Goal: Task Accomplishment & Management: Use online tool/utility

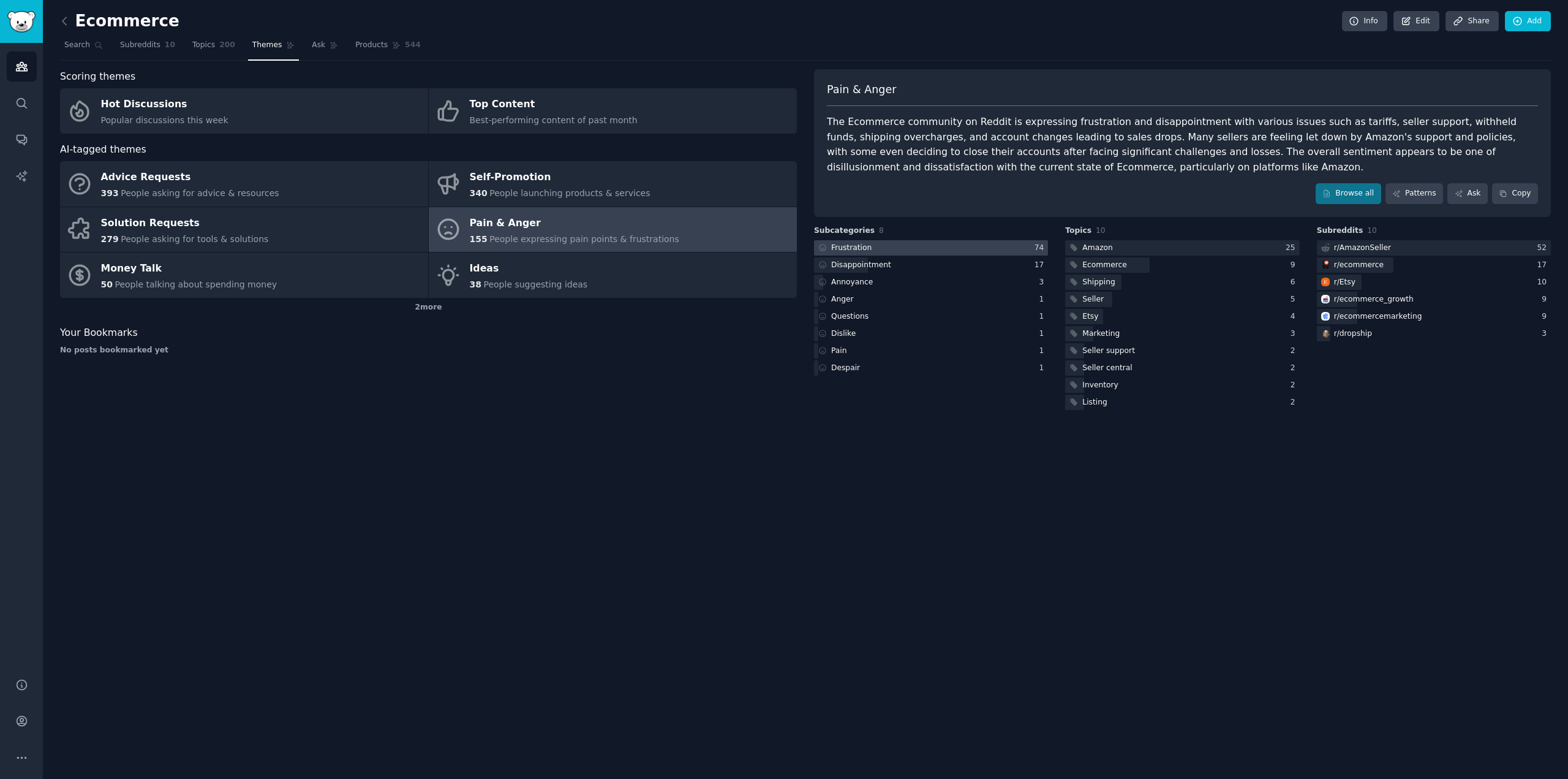
click at [870, 249] on div at bounding box center [931, 248] width 234 height 15
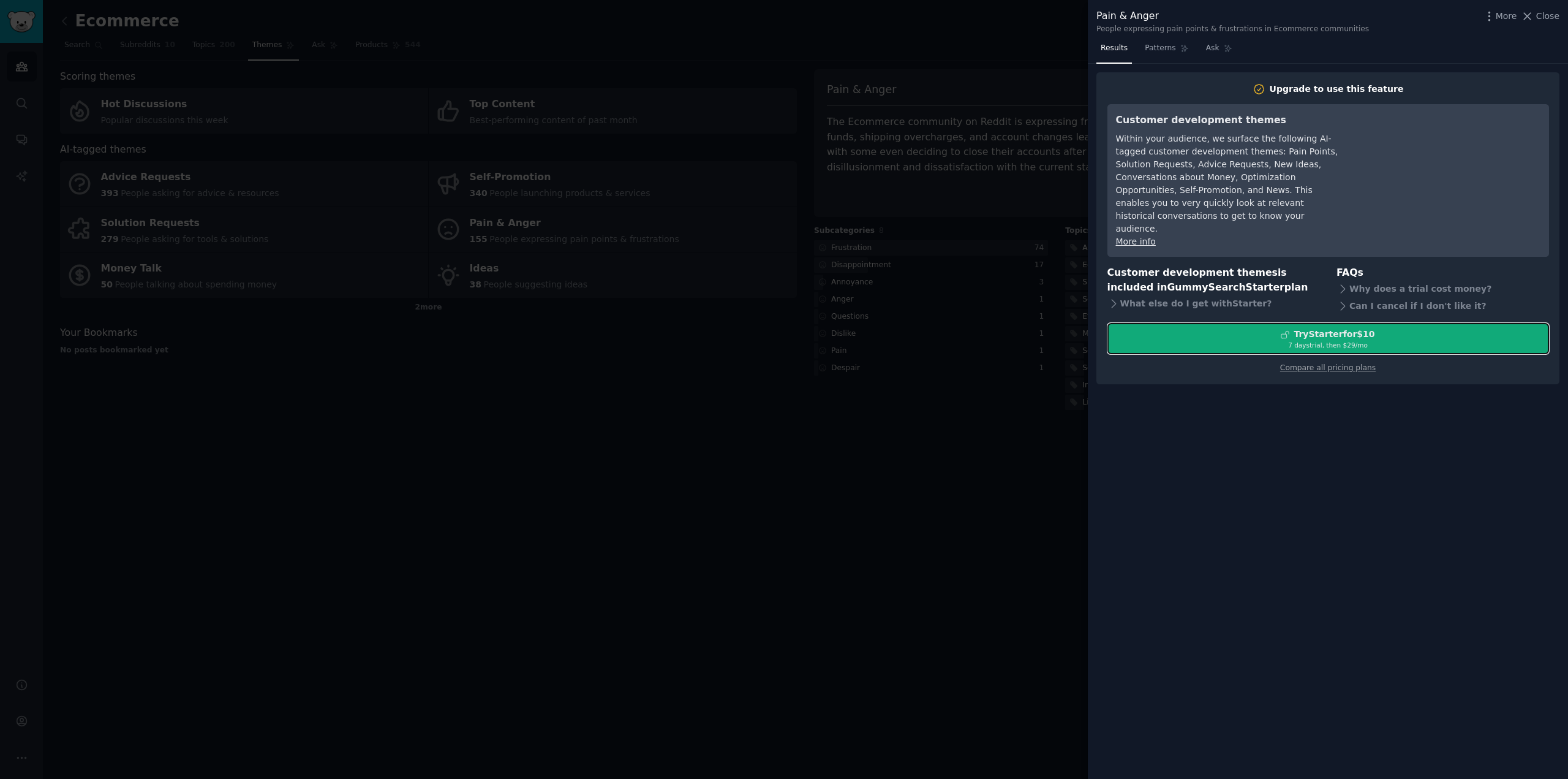
click at [1285, 340] on div "7 days trial, then $ 29 /mo" at bounding box center [1328, 345] width 441 height 9
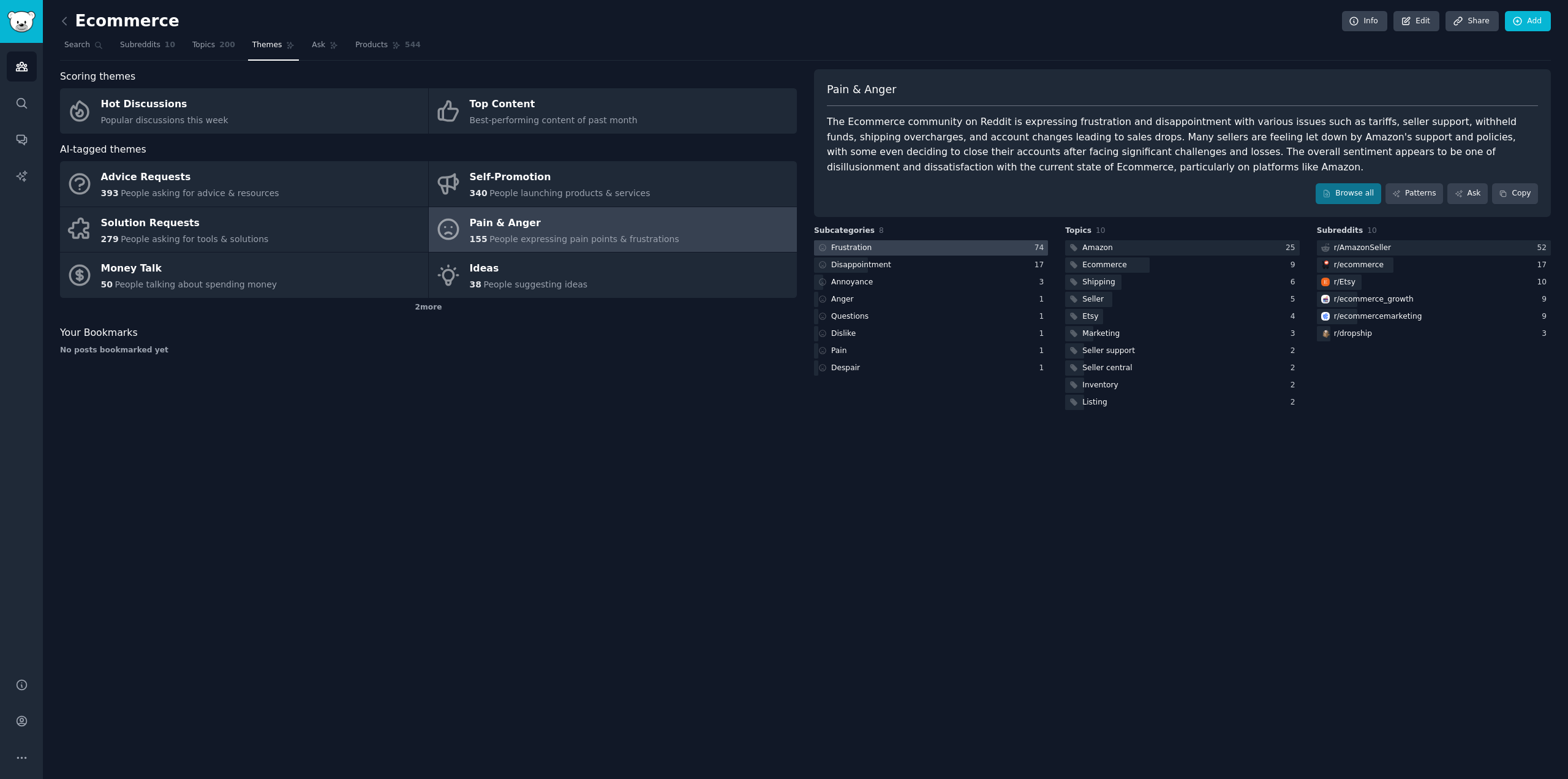
click at [875, 248] on div at bounding box center [931, 248] width 234 height 15
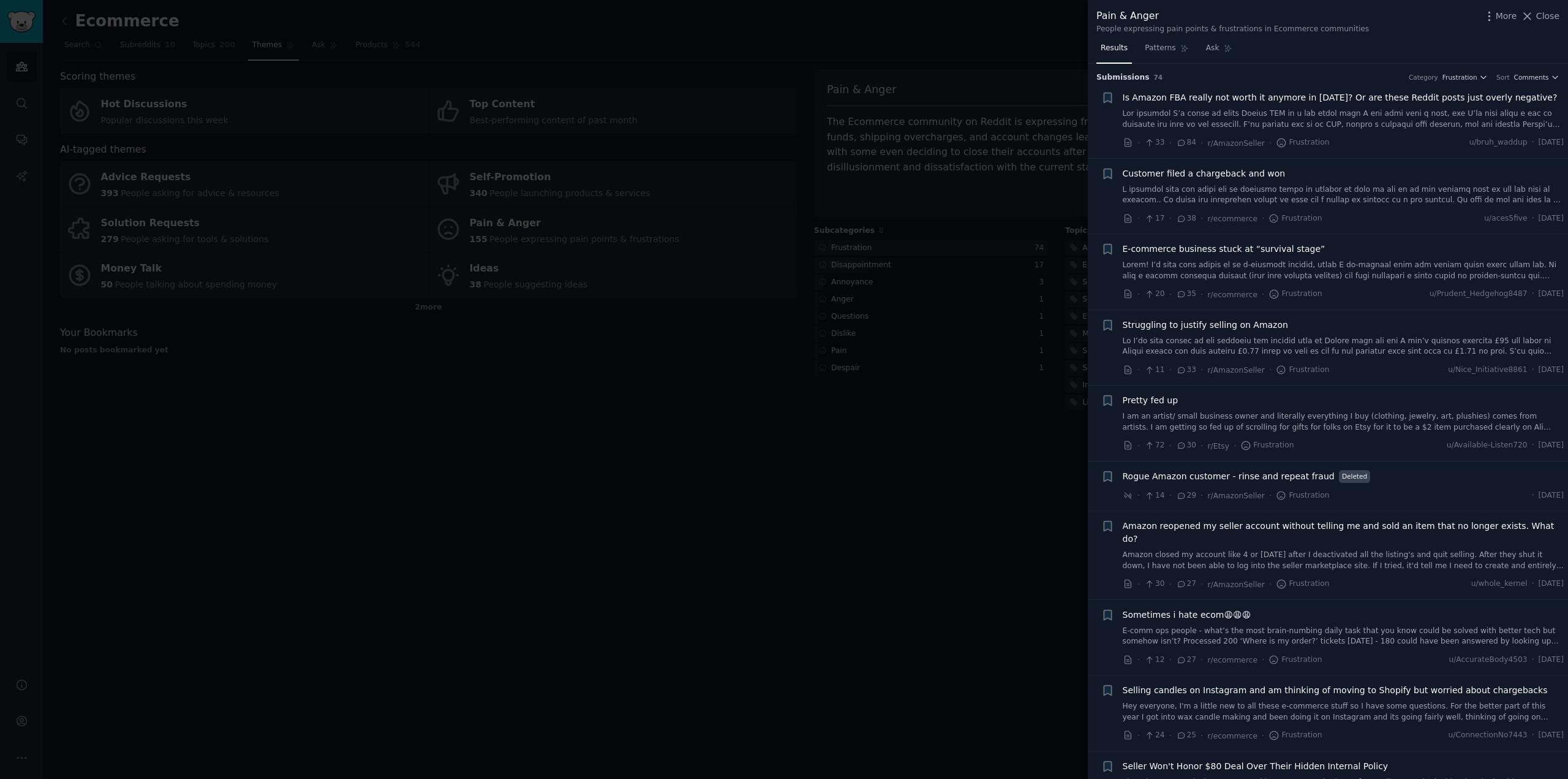
click at [780, 512] on div at bounding box center [784, 389] width 1568 height 779
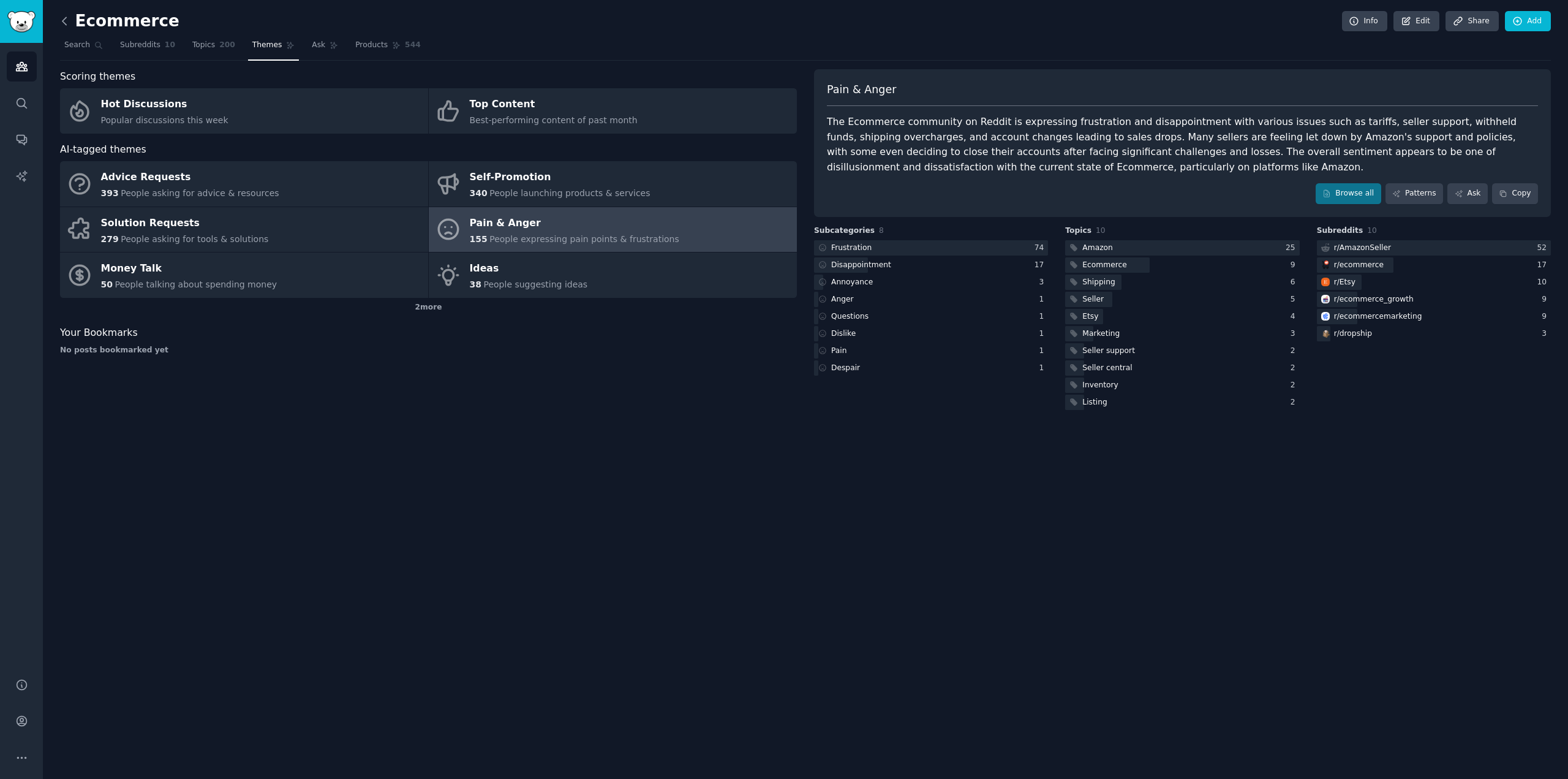
click at [66, 23] on icon at bounding box center [65, 21] width 13 height 13
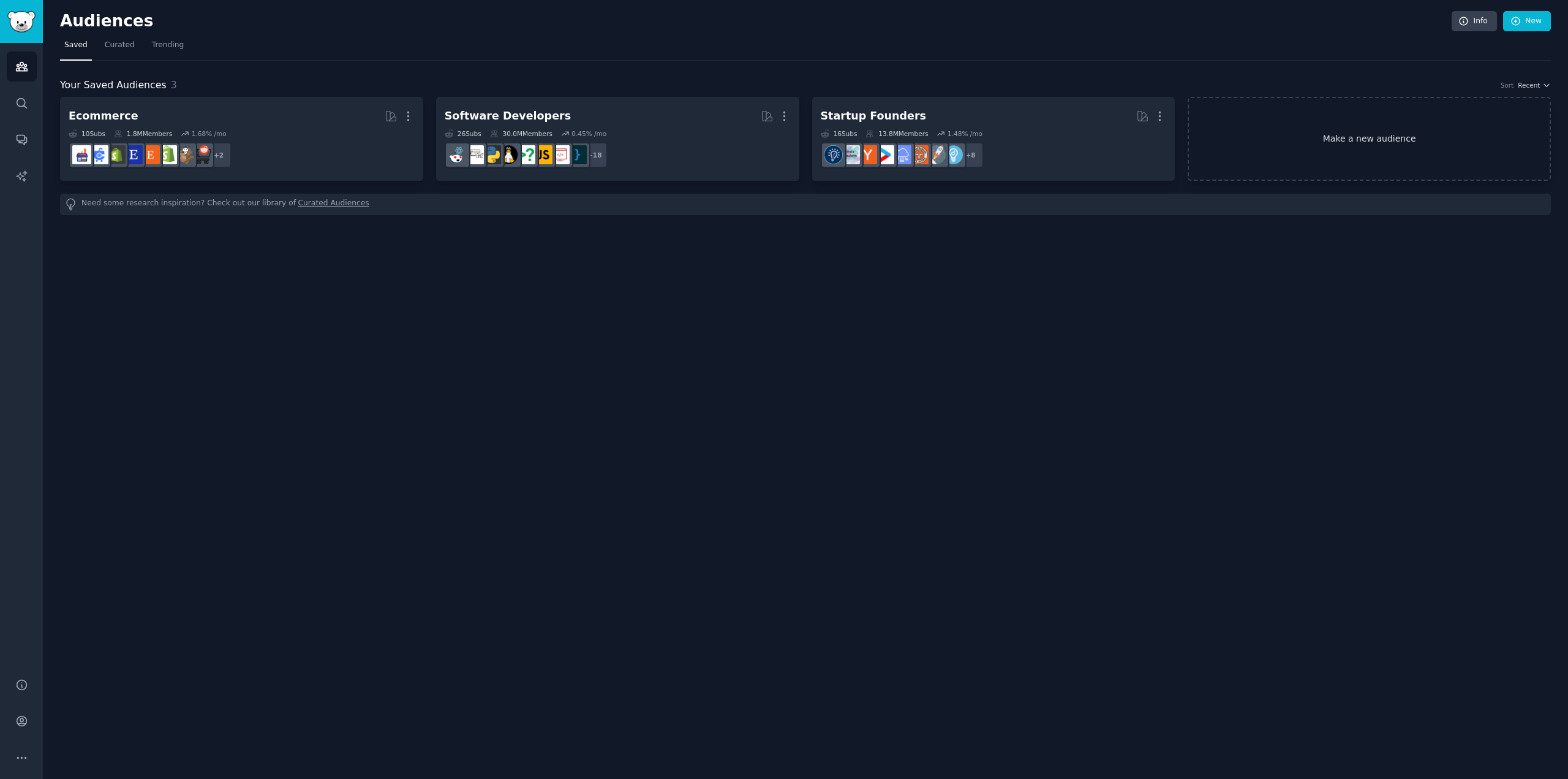
click at [1353, 153] on link "Make a new audience" at bounding box center [1369, 139] width 363 height 84
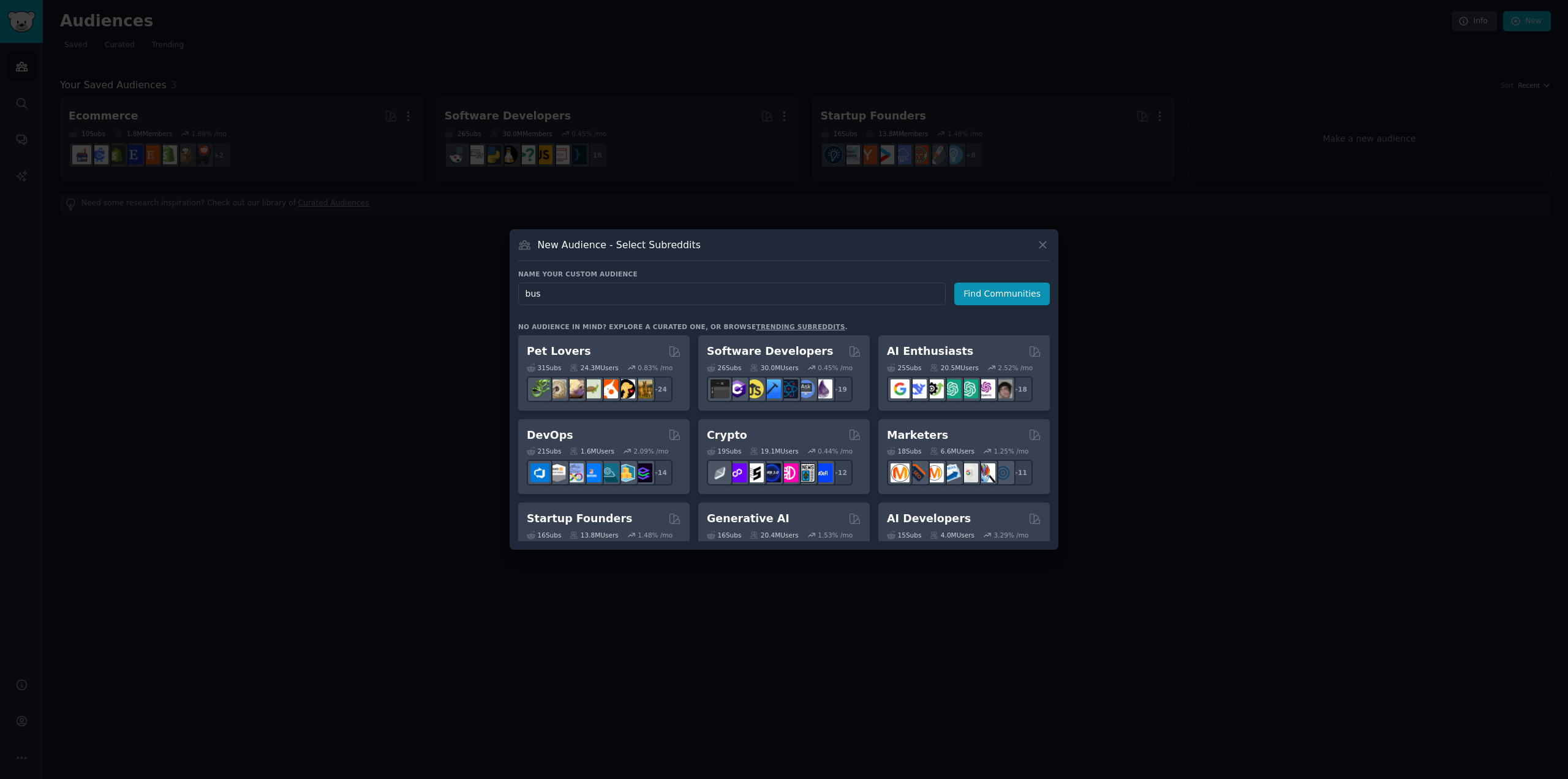
type input "busi"
click at [1016, 297] on button "Find Communities" at bounding box center [1002, 294] width 95 height 23
drag, startPoint x: 750, startPoint y: 297, endPoint x: 781, endPoint y: 289, distance: 32.0
click at [750, 297] on input "text" at bounding box center [732, 294] width 428 height 23
type input "business"
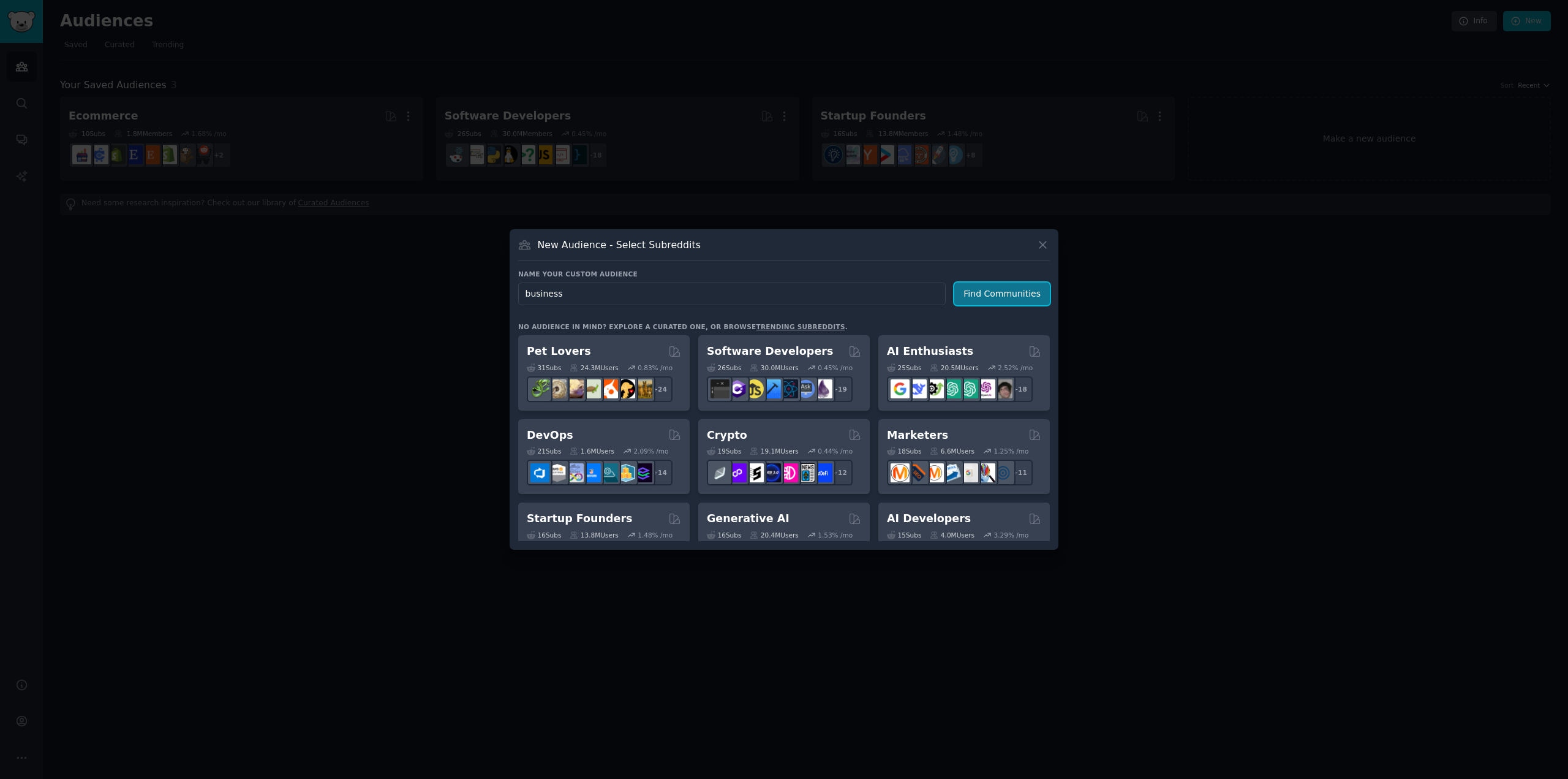
click at [991, 299] on button "Find Communities" at bounding box center [1002, 294] width 95 height 23
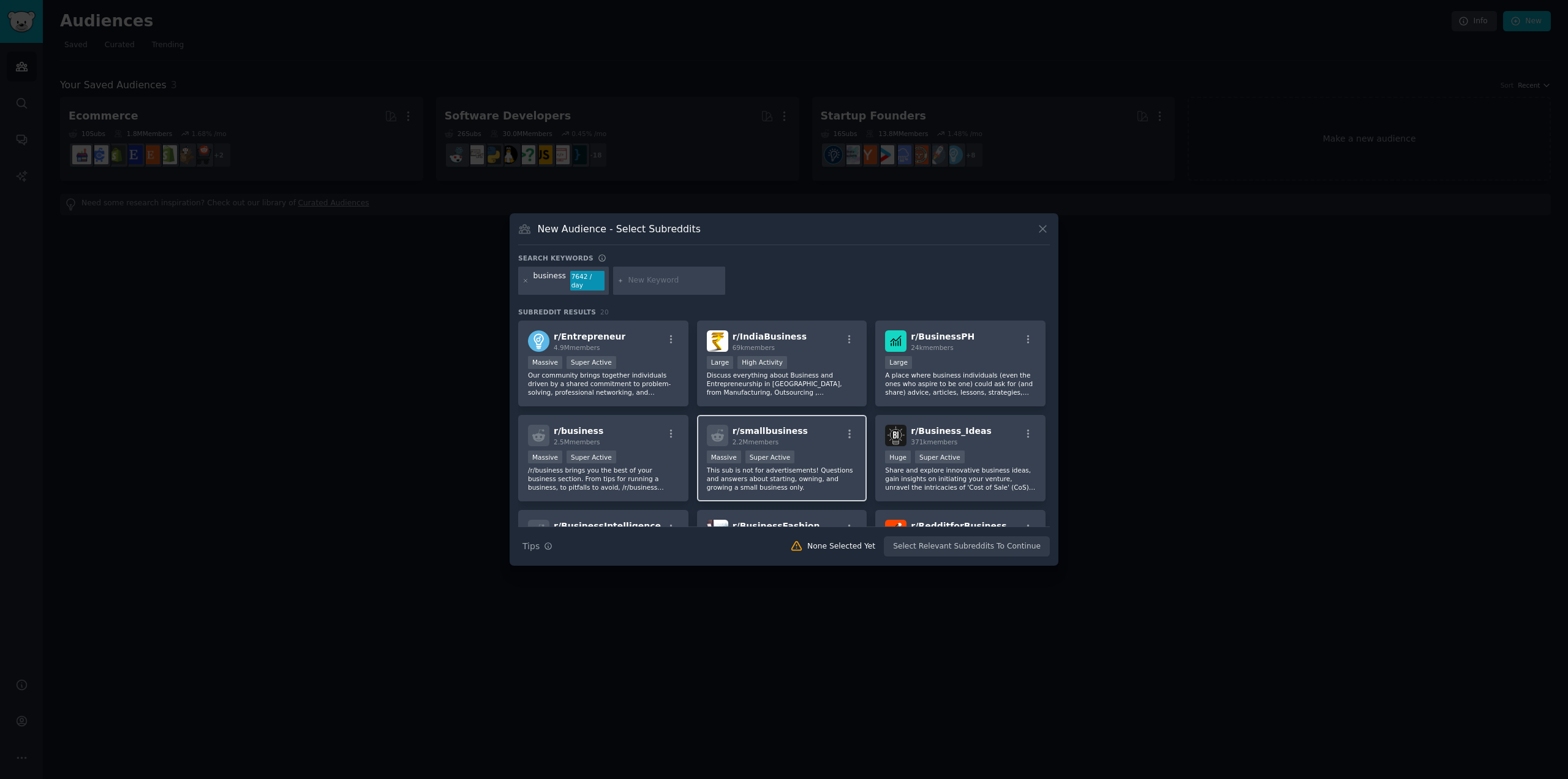
click at [818, 451] on div "Massive Super Active" at bounding box center [782, 457] width 151 height 15
click at [1009, 549] on button "Create Audience" at bounding box center [1010, 546] width 81 height 21
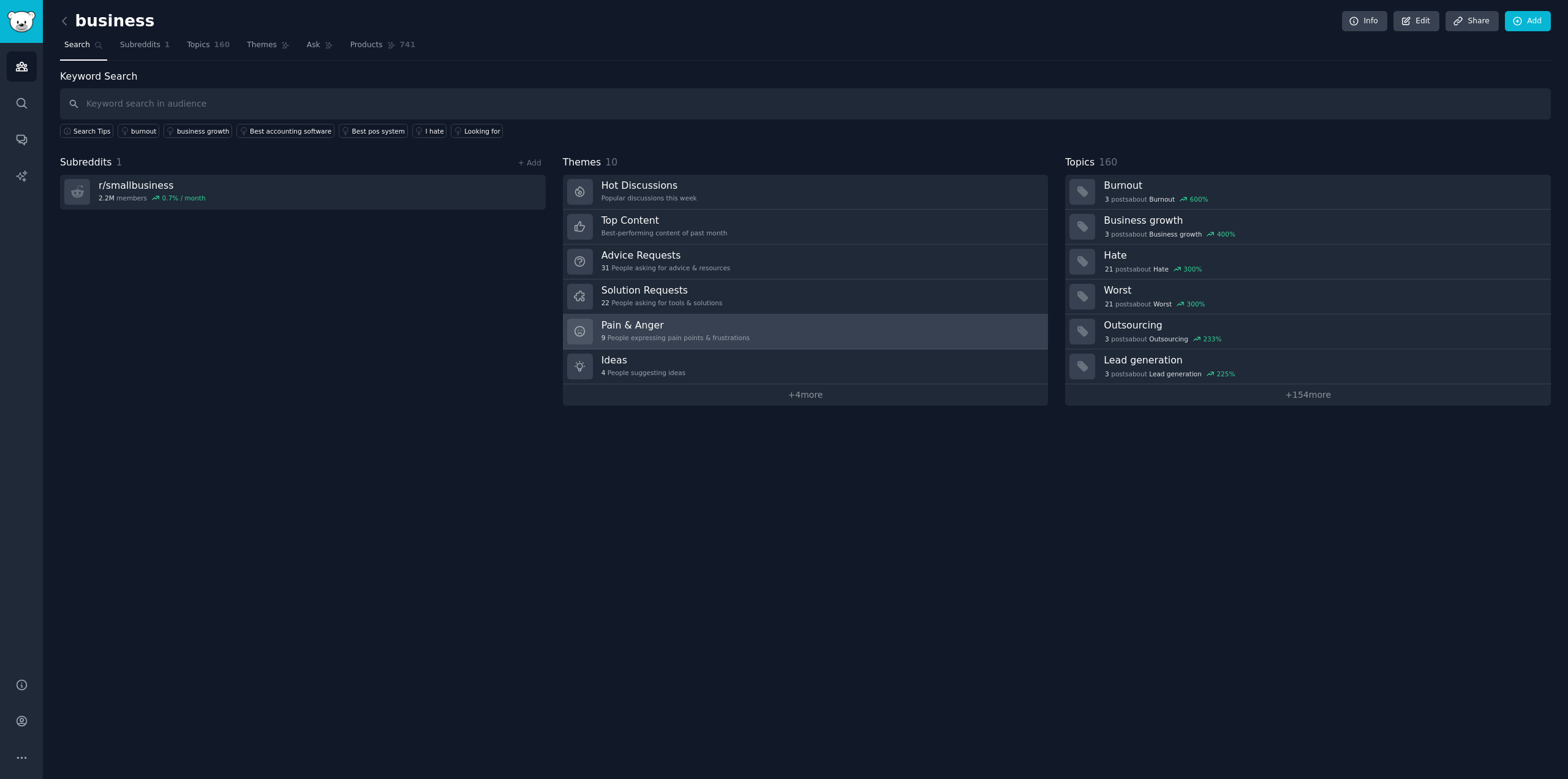
click at [719, 339] on div "9 People expressing pain points & frustrations" at bounding box center [675, 337] width 149 height 9
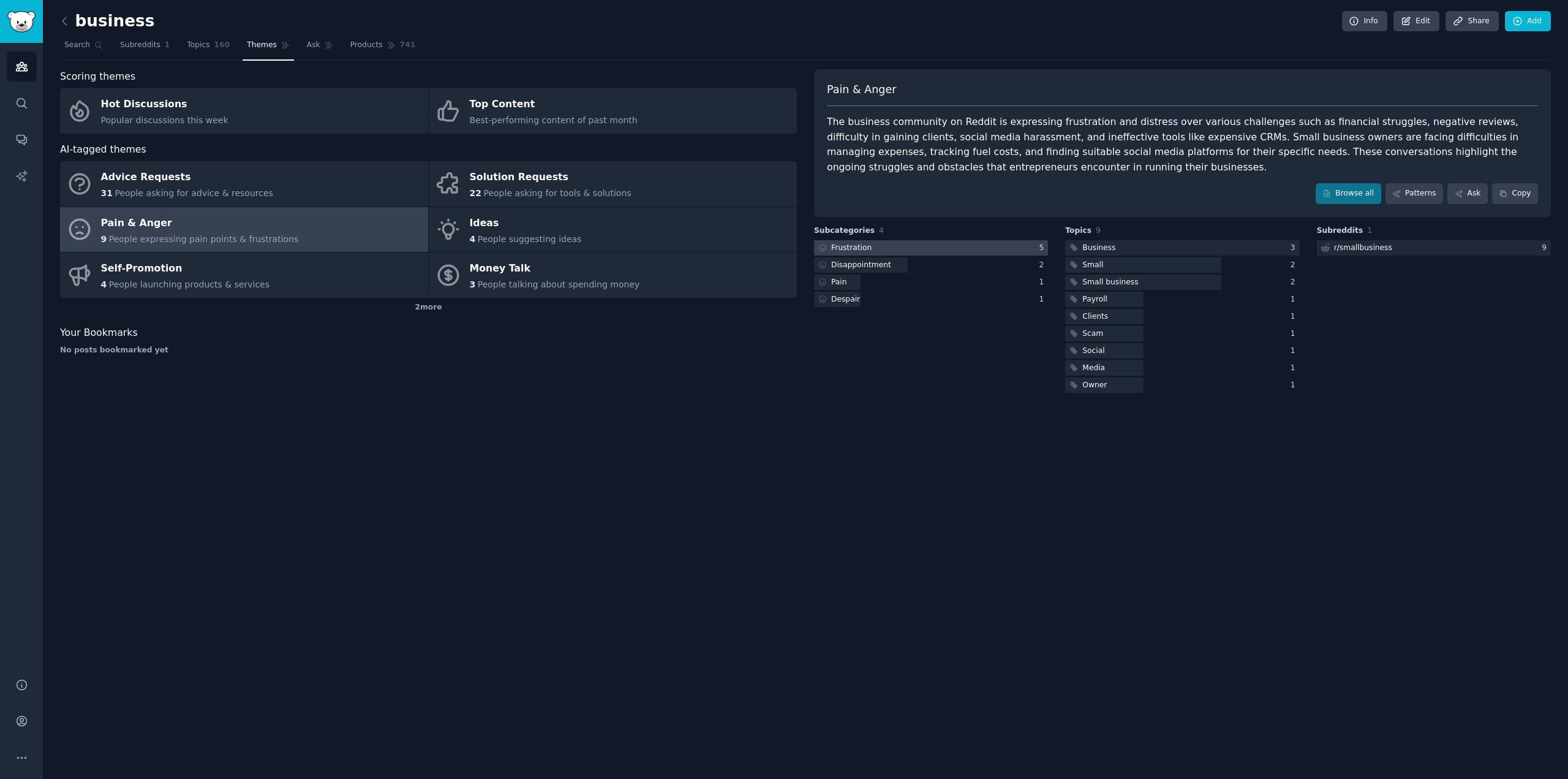
click at [967, 246] on div at bounding box center [931, 248] width 234 height 15
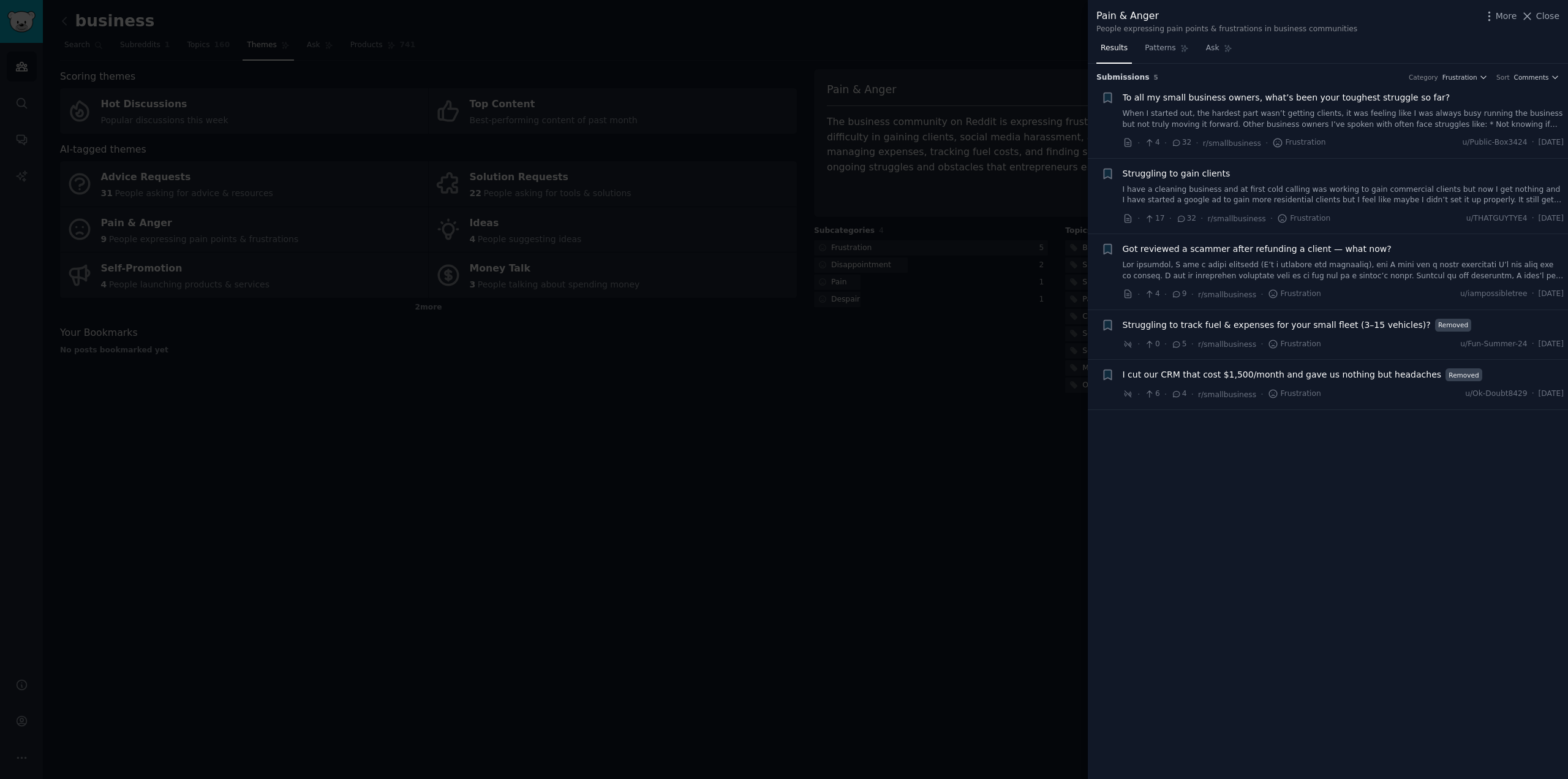
click at [851, 452] on div at bounding box center [784, 389] width 1568 height 779
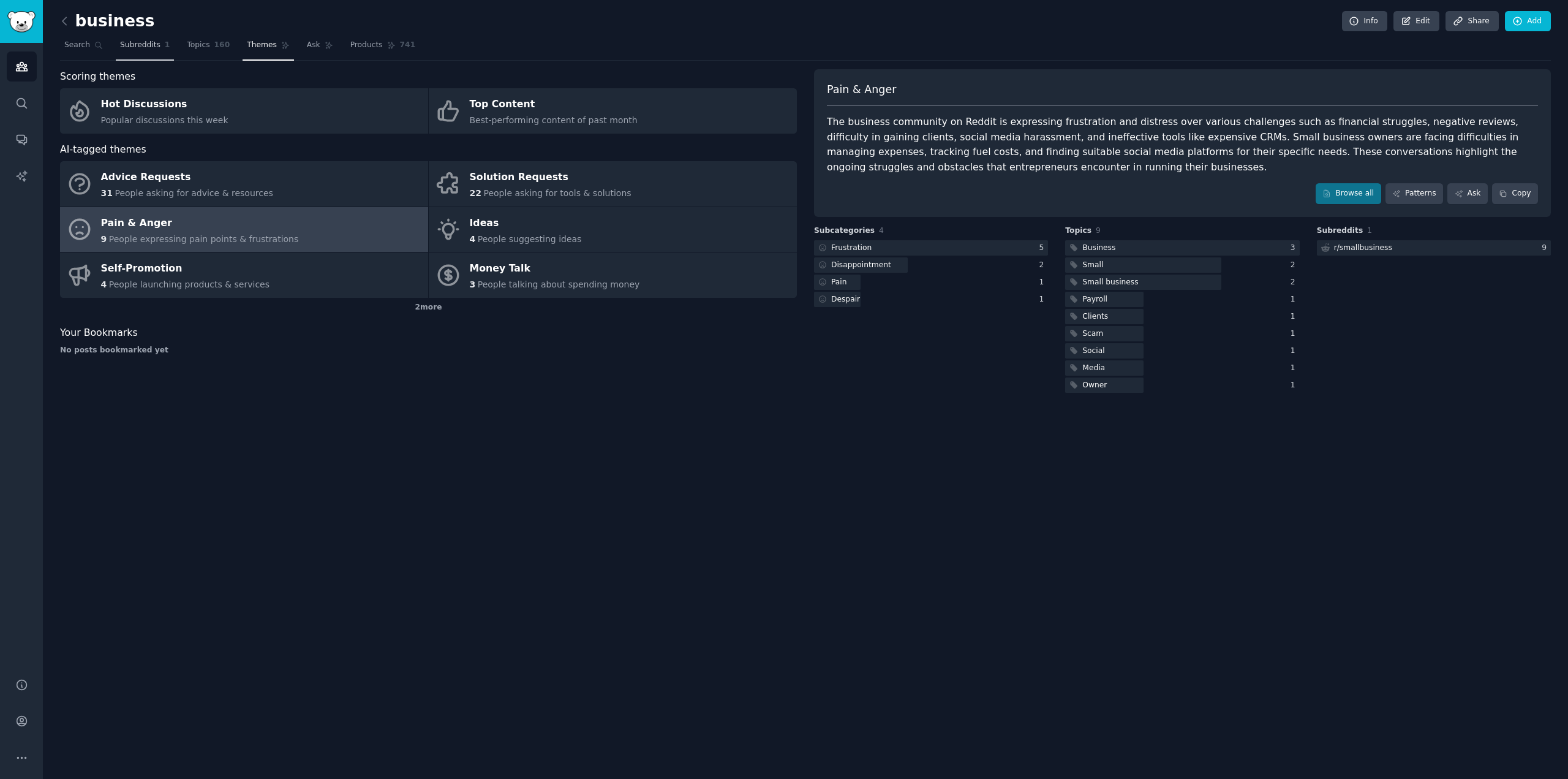
click at [137, 52] on link "Subreddits 1" at bounding box center [144, 47] width 58 height 25
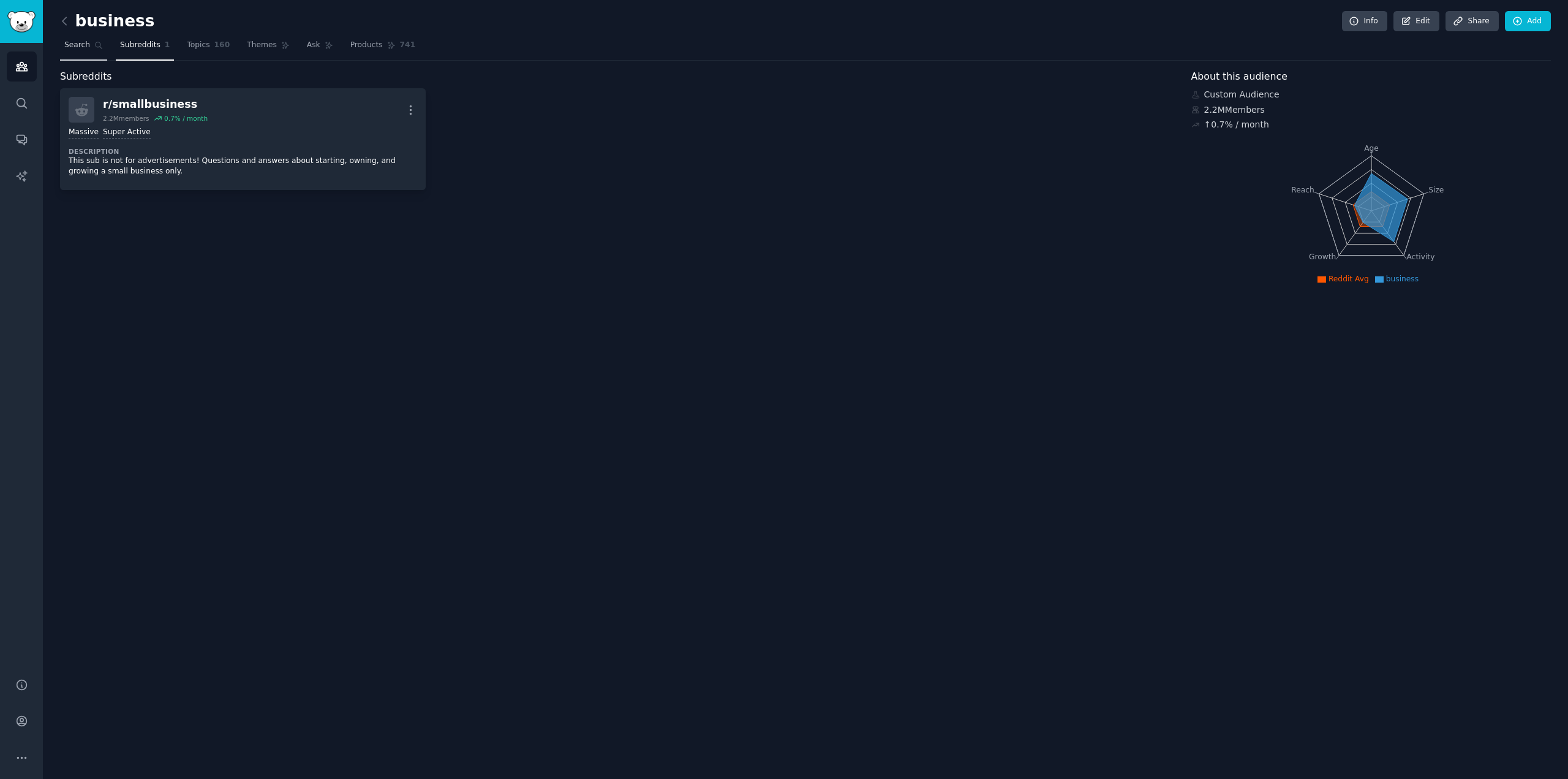
click at [80, 39] on span "Search" at bounding box center [78, 45] width 26 height 11
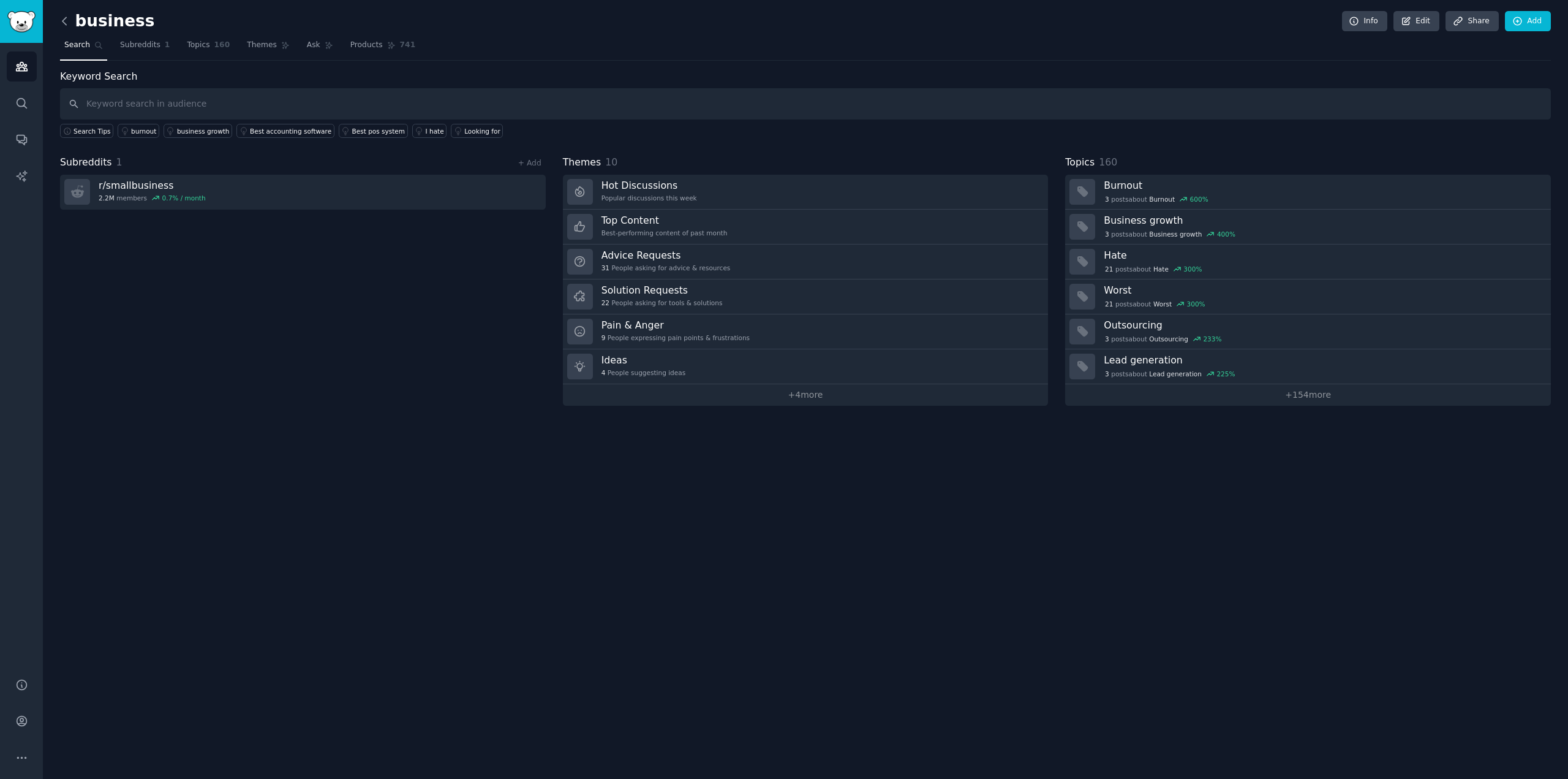
click at [62, 19] on icon at bounding box center [64, 21] width 4 height 7
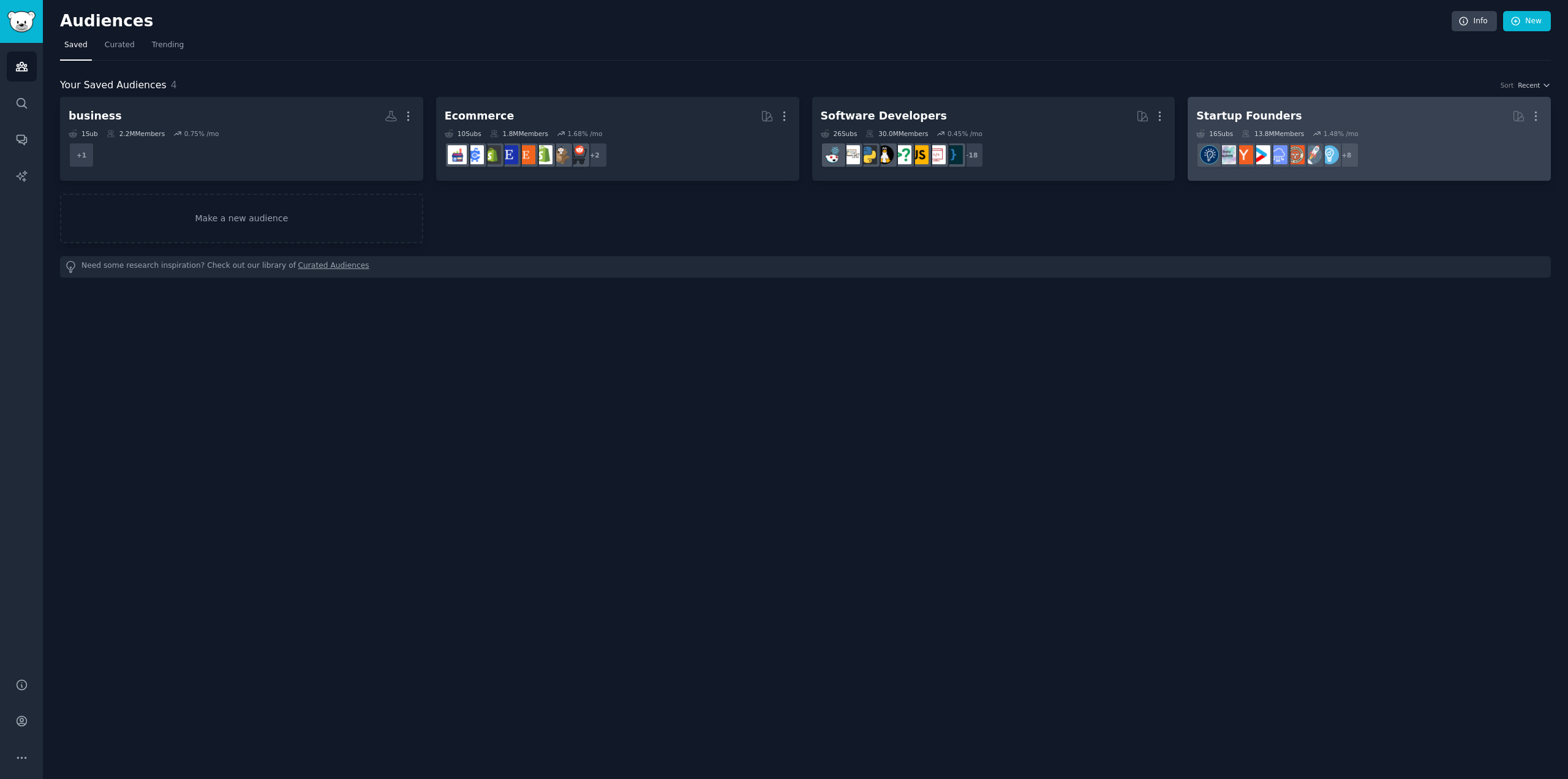
click at [1369, 117] on h2 "Startup Founders More" at bounding box center [1369, 116] width 346 height 22
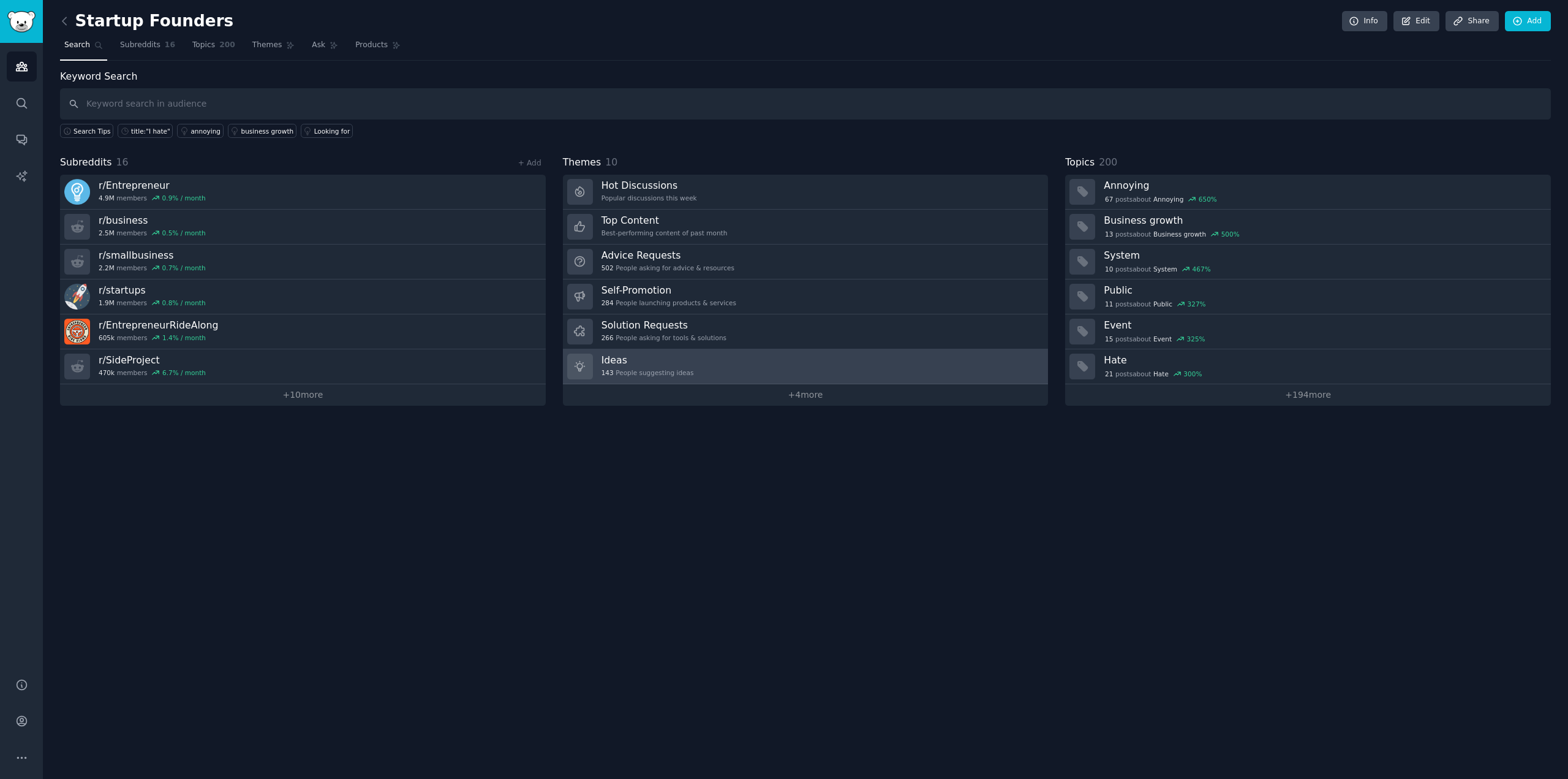
click at [751, 370] on link "Ideas 143 People suggesting ideas" at bounding box center [805, 366] width 486 height 35
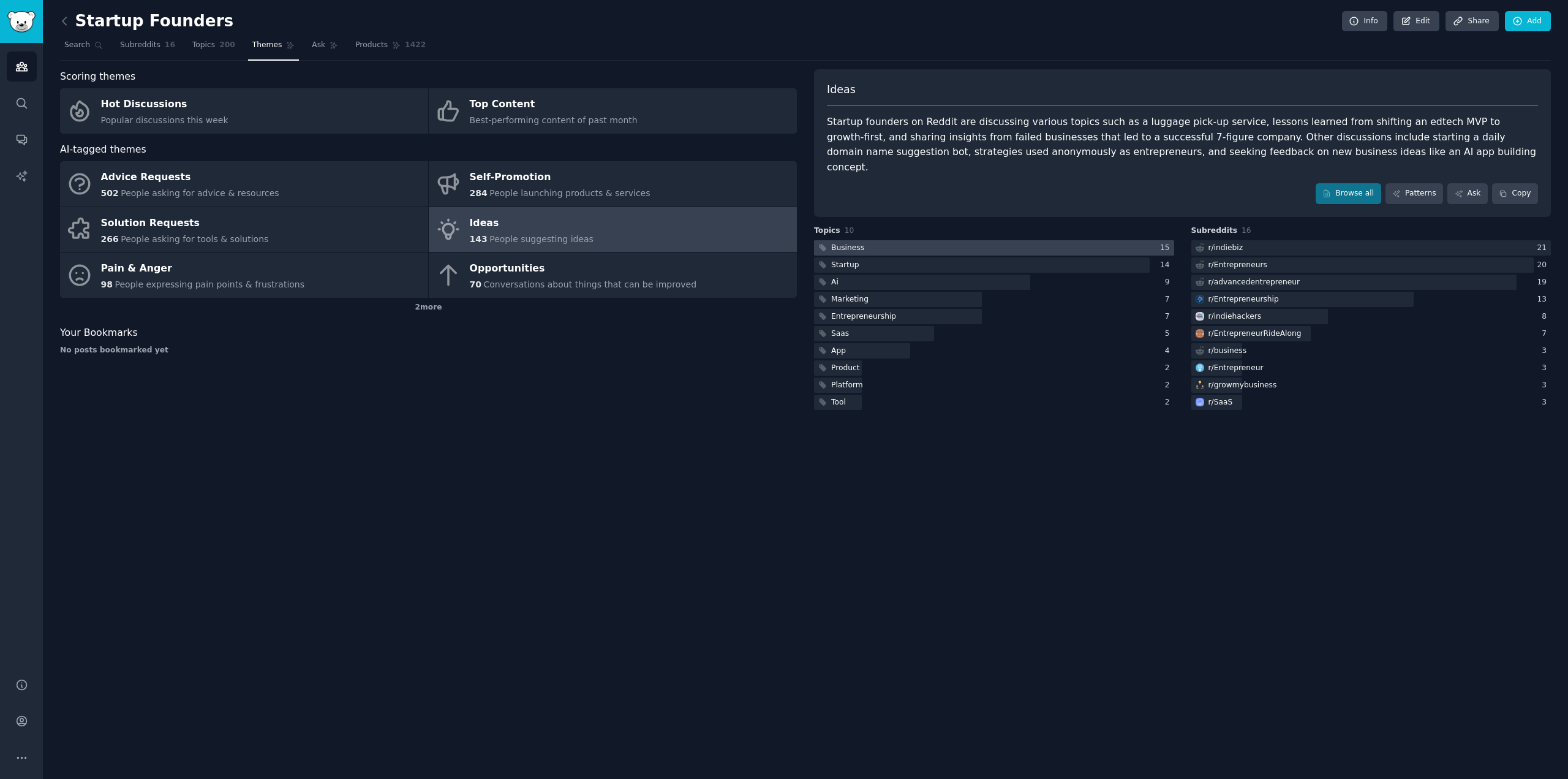
click at [936, 241] on div at bounding box center [994, 248] width 360 height 15
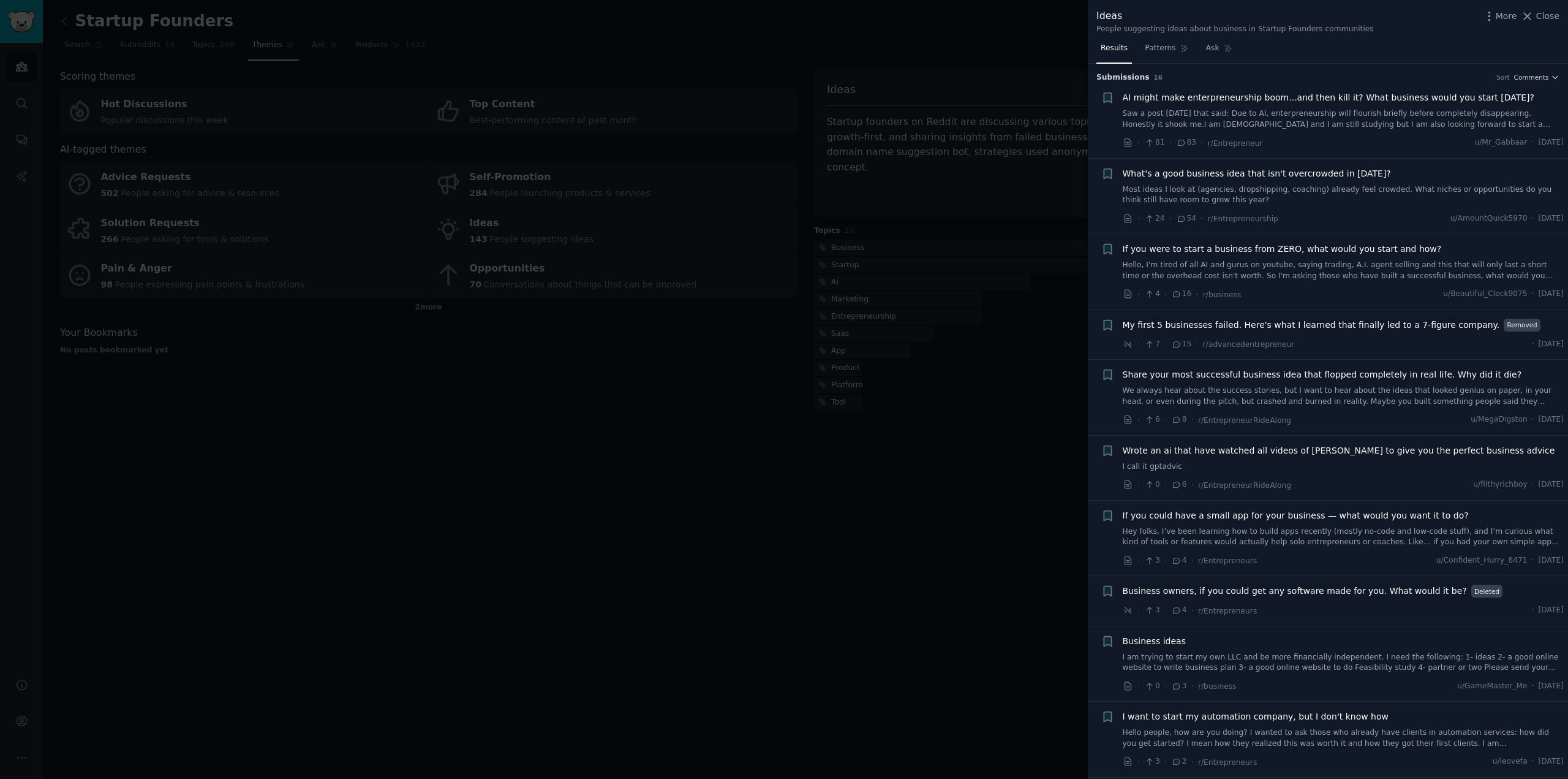
click at [1244, 513] on span "If you could have a small app for your business — what would you want it to do?" at bounding box center [1295, 516] width 346 height 13
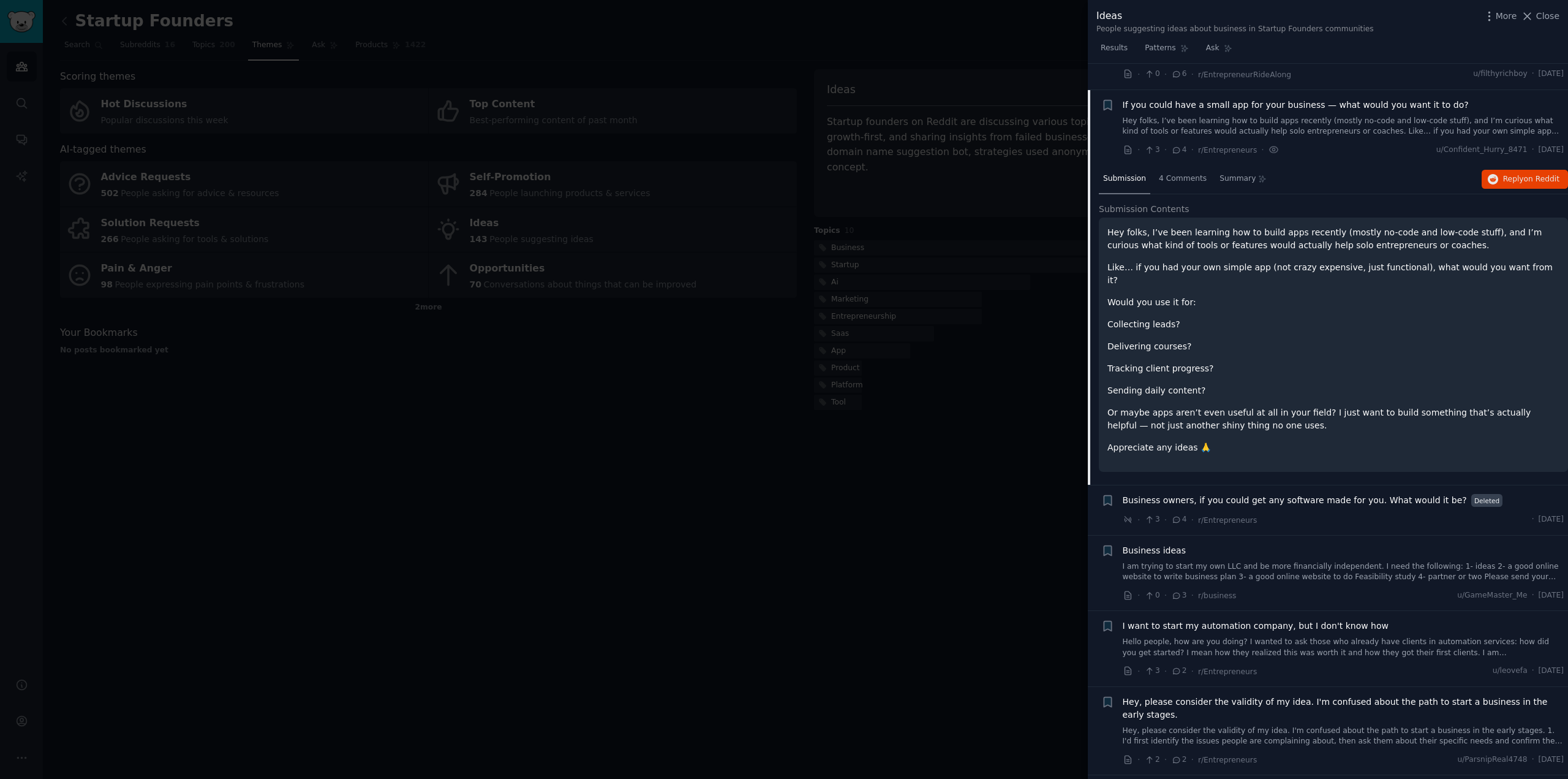
scroll to position [436, 0]
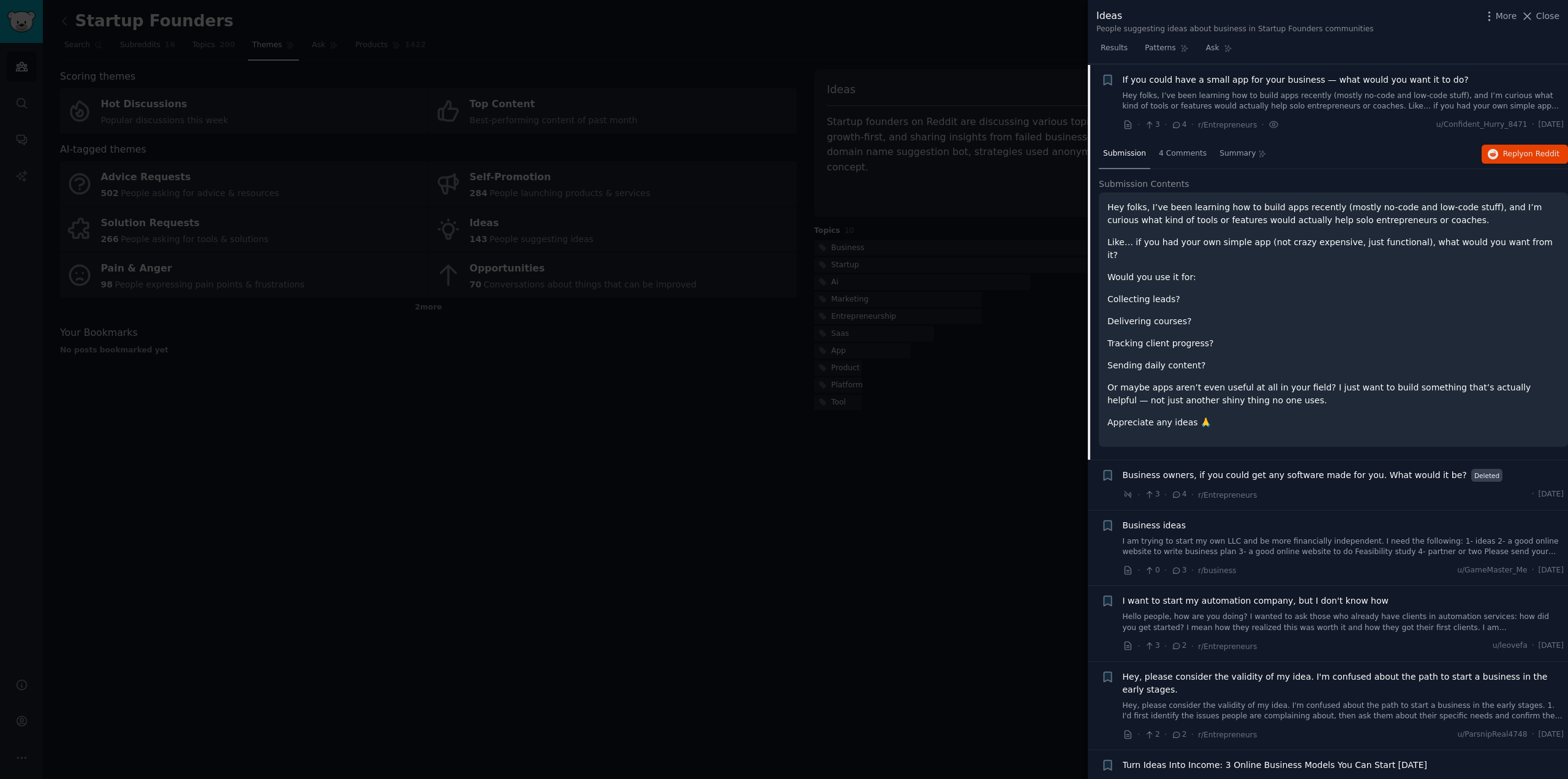
click at [899, 537] on div at bounding box center [784, 389] width 1568 height 779
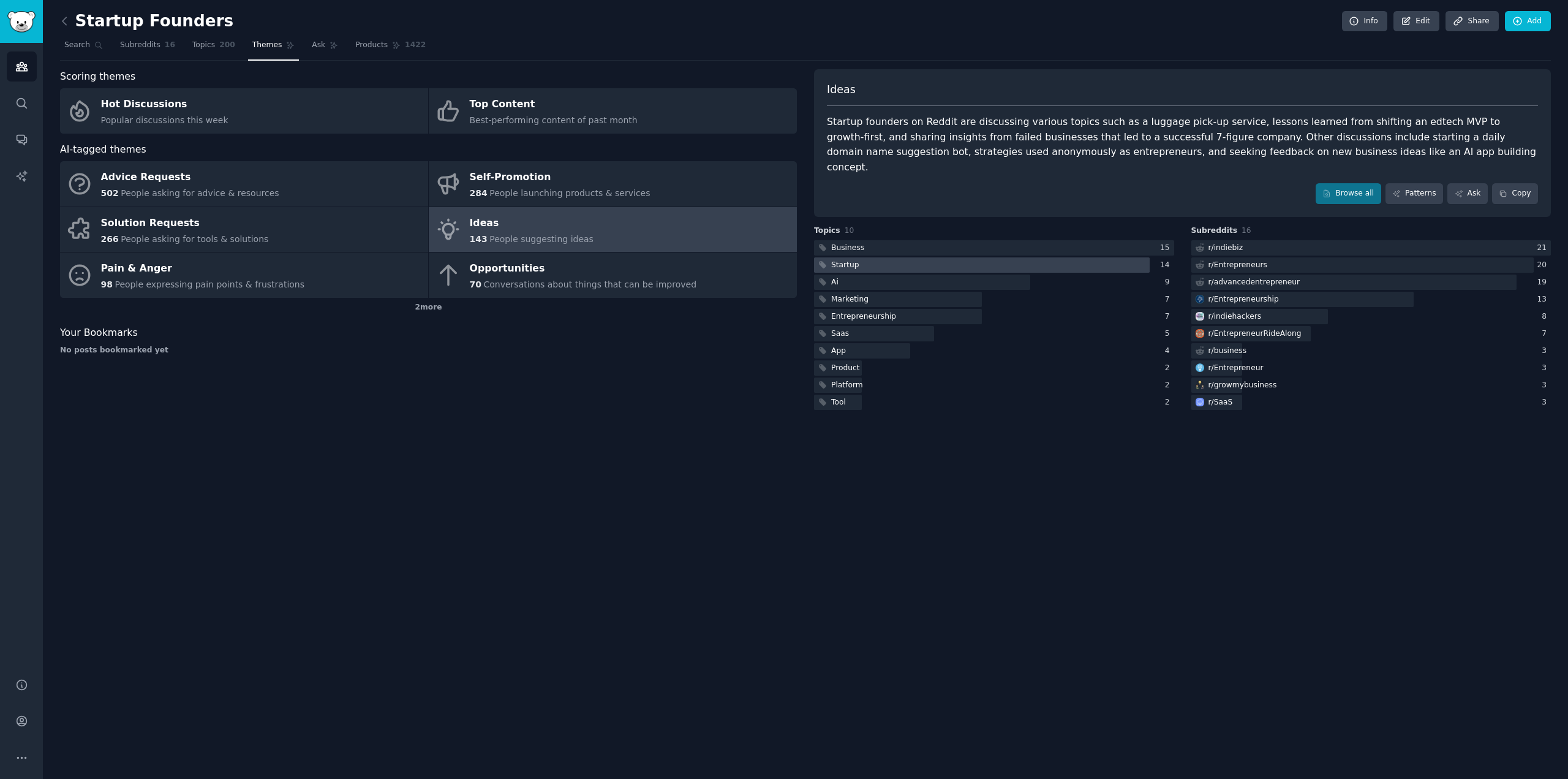
click at [899, 257] on div at bounding box center [982, 264] width 336 height 15
